Goal: Navigation & Orientation: Find specific page/section

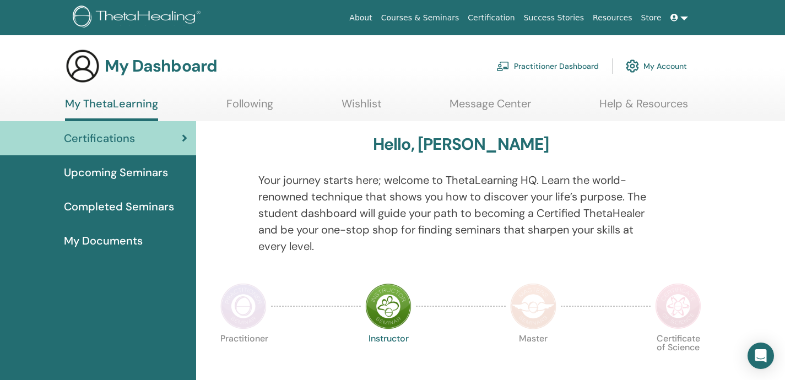
click at [158, 206] on span "Completed Seminars" at bounding box center [119, 206] width 110 height 17
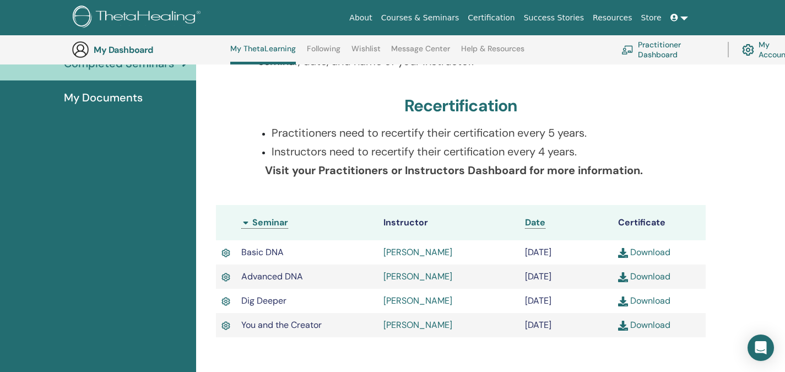
scroll to position [175, 0]
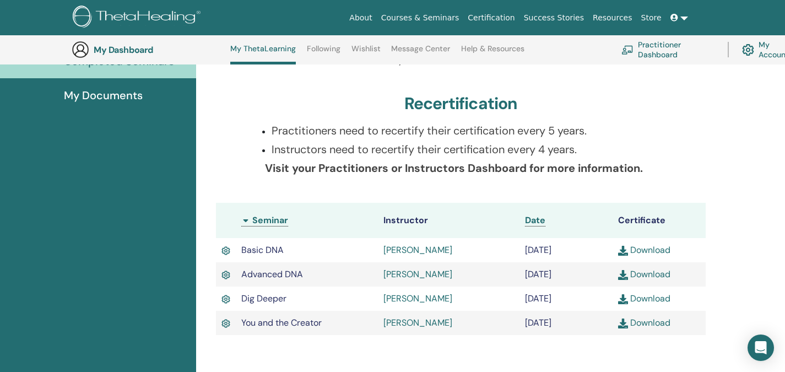
click at [652, 327] on link "Download" at bounding box center [644, 323] width 52 height 12
click at [88, 94] on span "My Documents" at bounding box center [103, 95] width 79 height 17
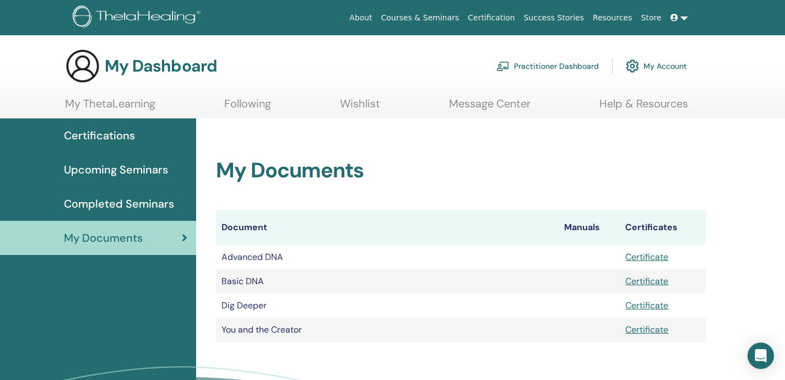
click at [122, 200] on span "Completed Seminars" at bounding box center [119, 204] width 110 height 17
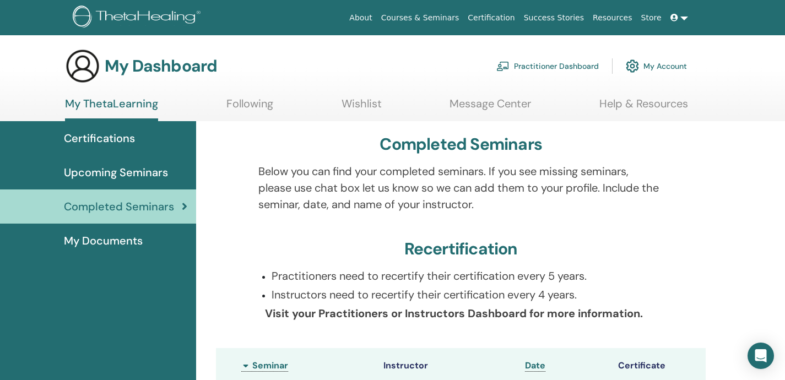
click at [580, 68] on link "Practitioner Dashboard" at bounding box center [547, 66] width 102 height 24
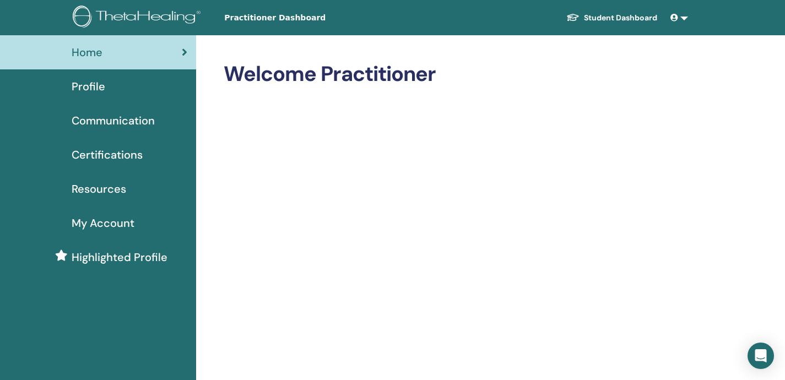
click at [673, 18] on icon at bounding box center [674, 18] width 8 height 8
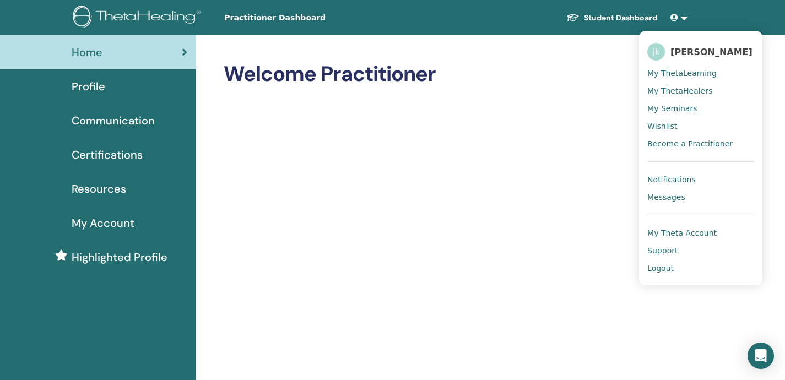
click at [679, 105] on span "My Seminars" at bounding box center [672, 109] width 50 height 10
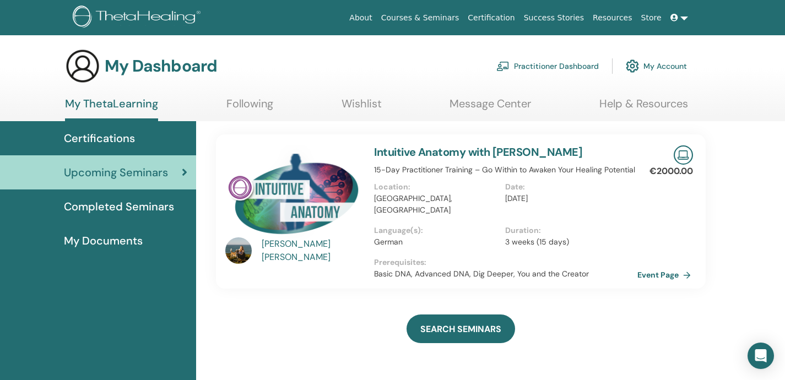
click at [654, 267] on link "Event Page" at bounding box center [666, 275] width 58 height 17
